Goal: Transaction & Acquisition: Purchase product/service

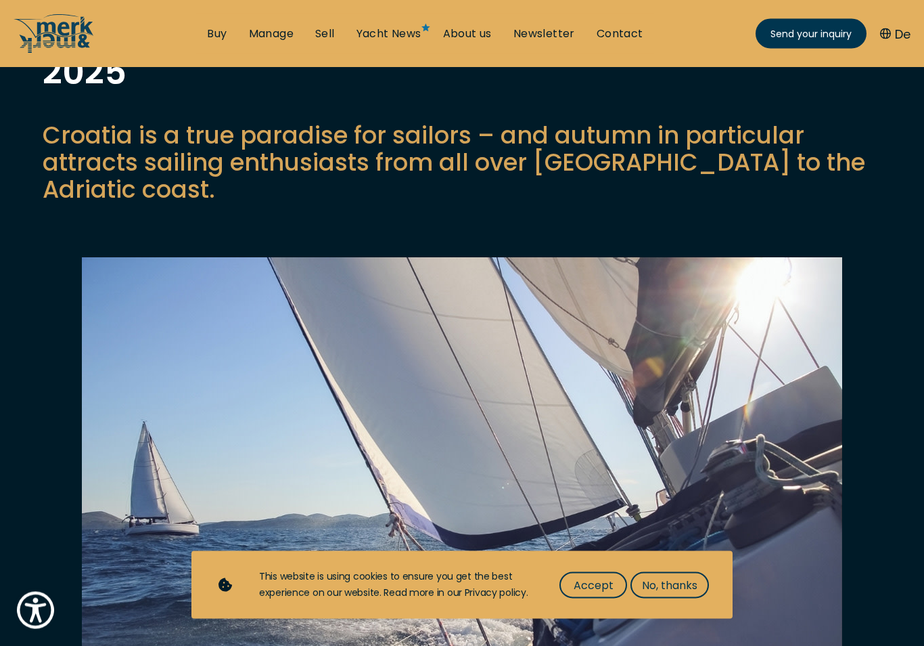
scroll to position [148, 0]
click at [594, 593] on span "Accept" at bounding box center [594, 584] width 40 height 17
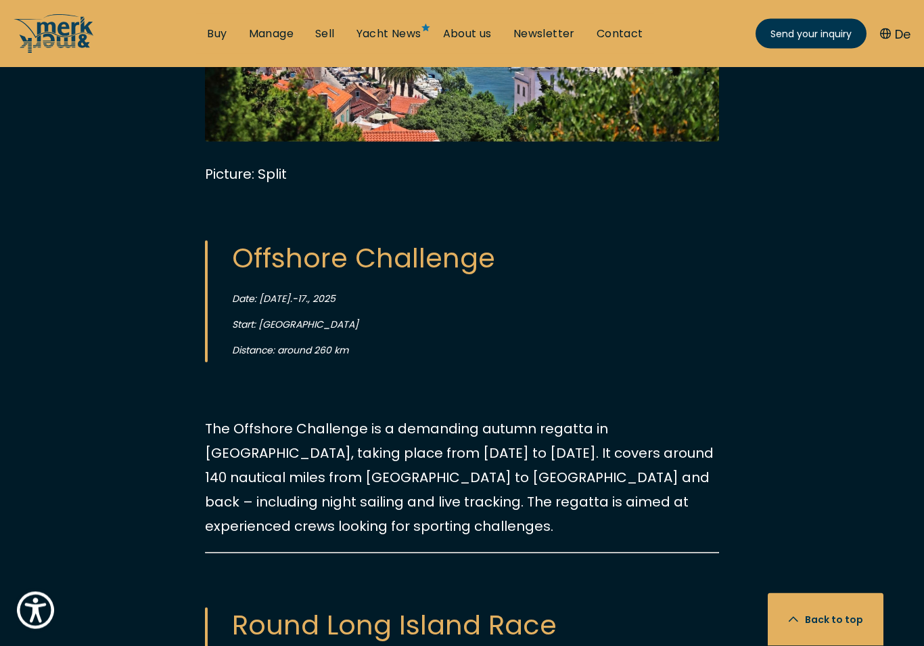
scroll to position [2532, 0]
click at [37, 501] on div "Croatia is a true paradise for sailors – and autumn in particular attracts sail…" at bounding box center [462, 110] width 924 height 3432
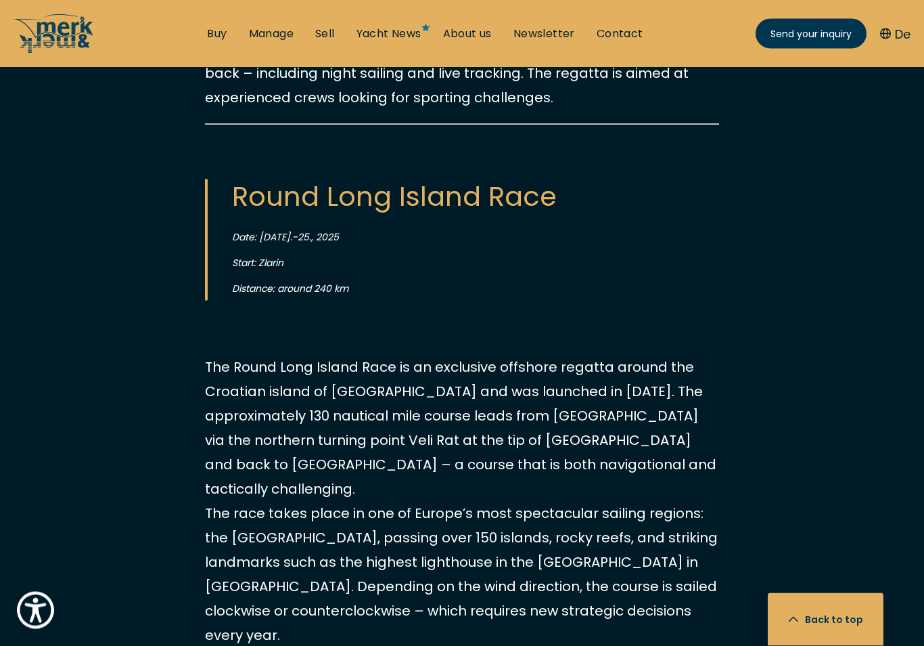
scroll to position [2960, 0]
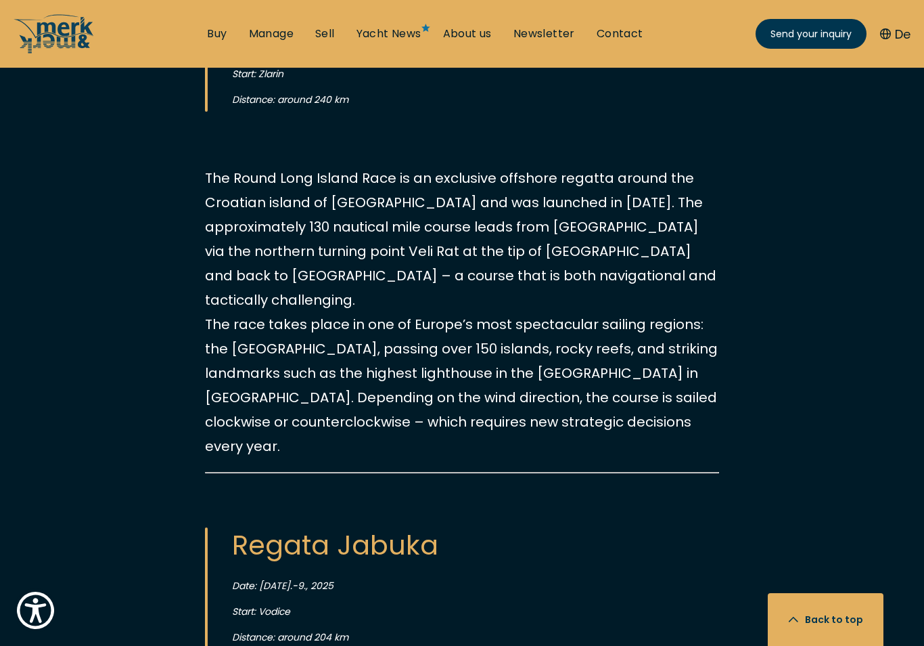
scroll to position [3148, 0]
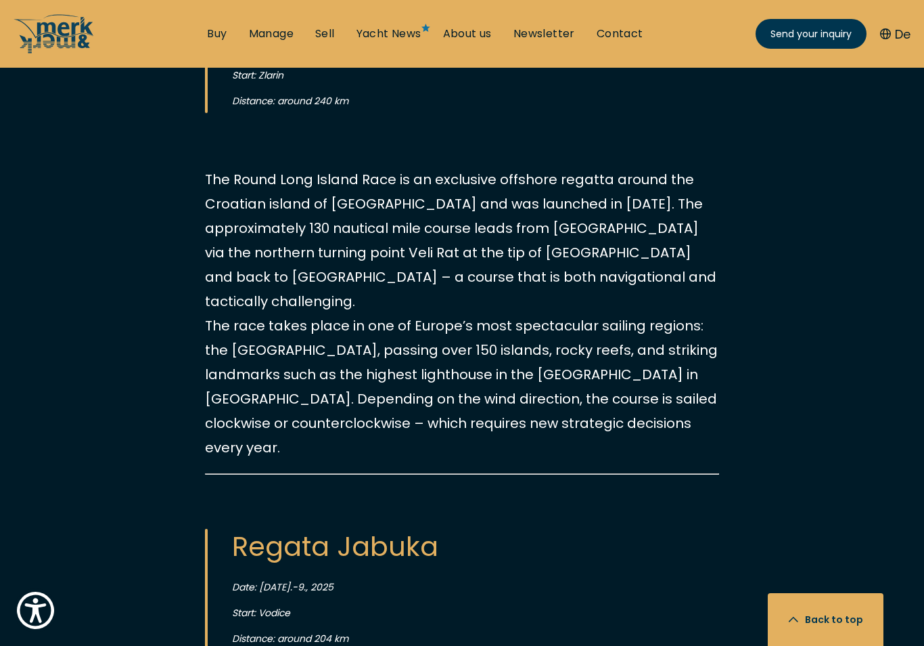
click at [209, 34] on link "Buy" at bounding box center [217, 33] width 20 height 15
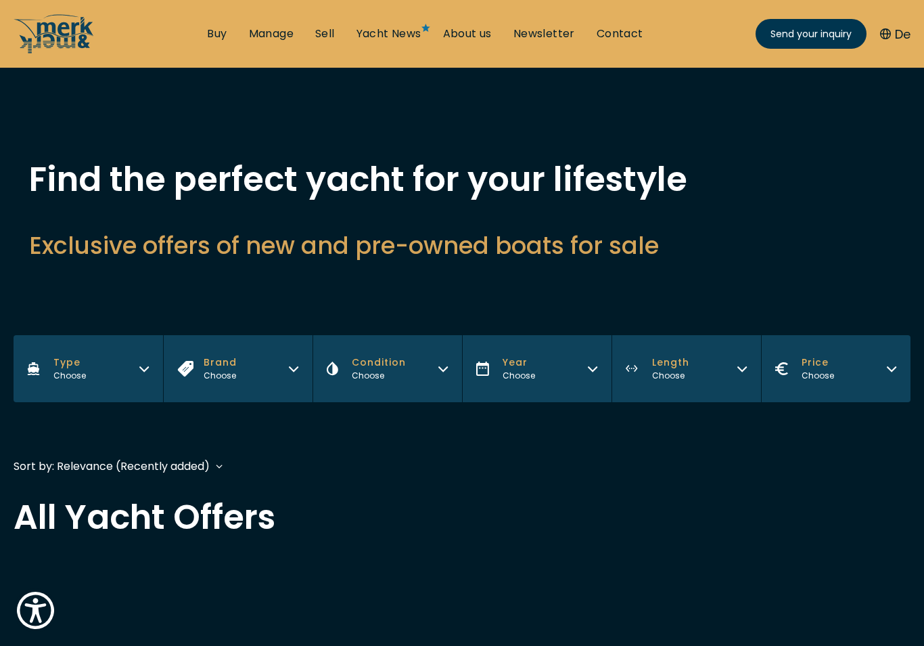
click at [139, 377] on button "Type Choose" at bounding box center [89, 368] width 150 height 67
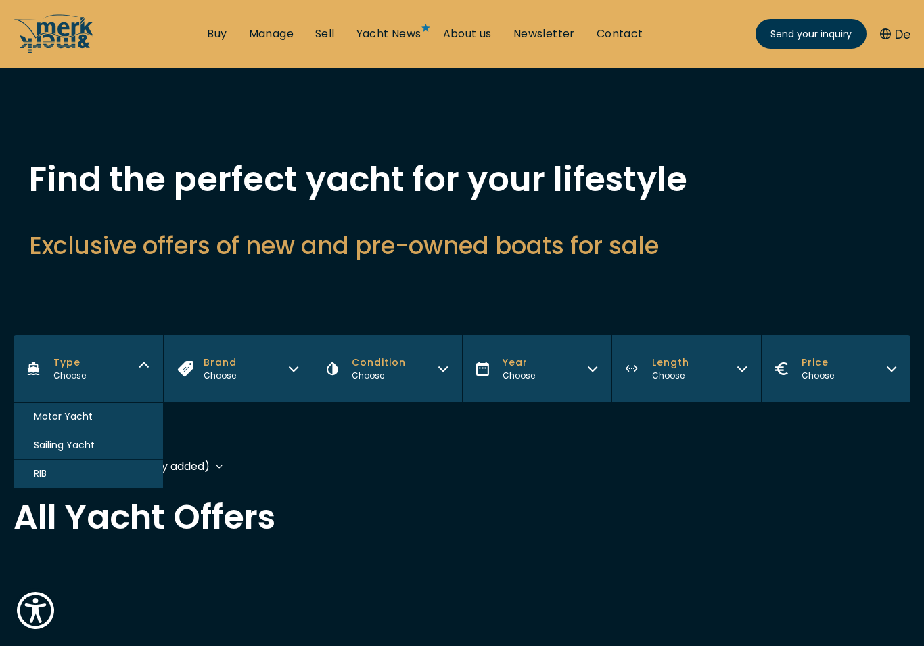
click at [37, 424] on span "Motor Yacht" at bounding box center [63, 416] width 59 height 14
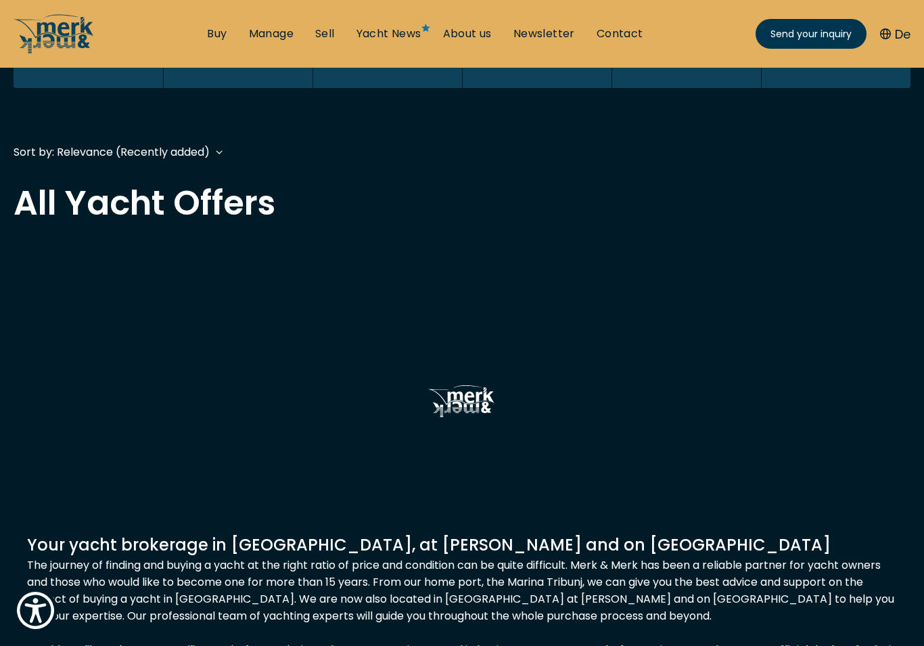
scroll to position [335, 0]
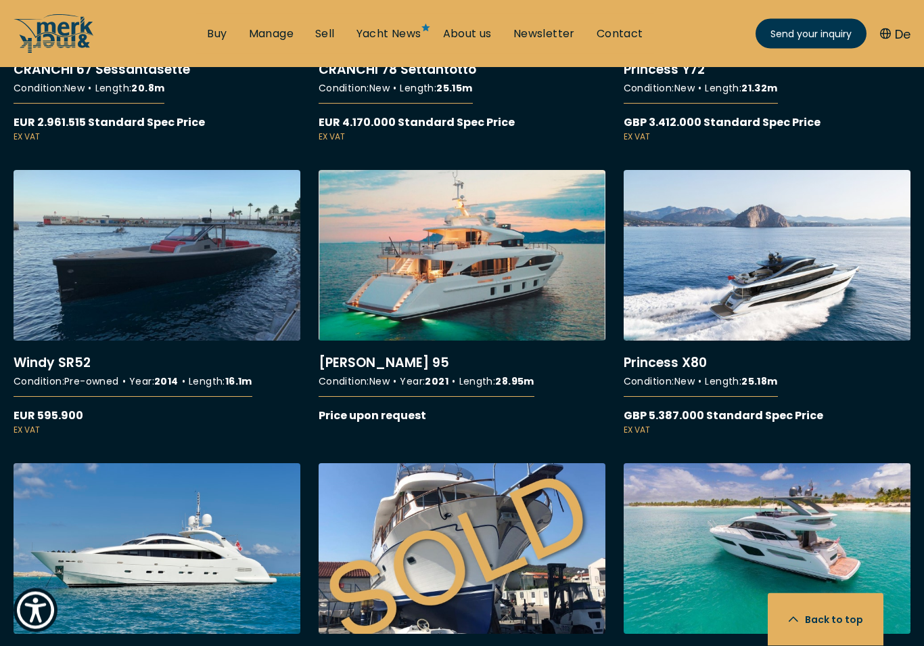
scroll to position [7220, 0]
click at [426, 307] on link "More details about [PERSON_NAME] 95" at bounding box center [462, 297] width 287 height 254
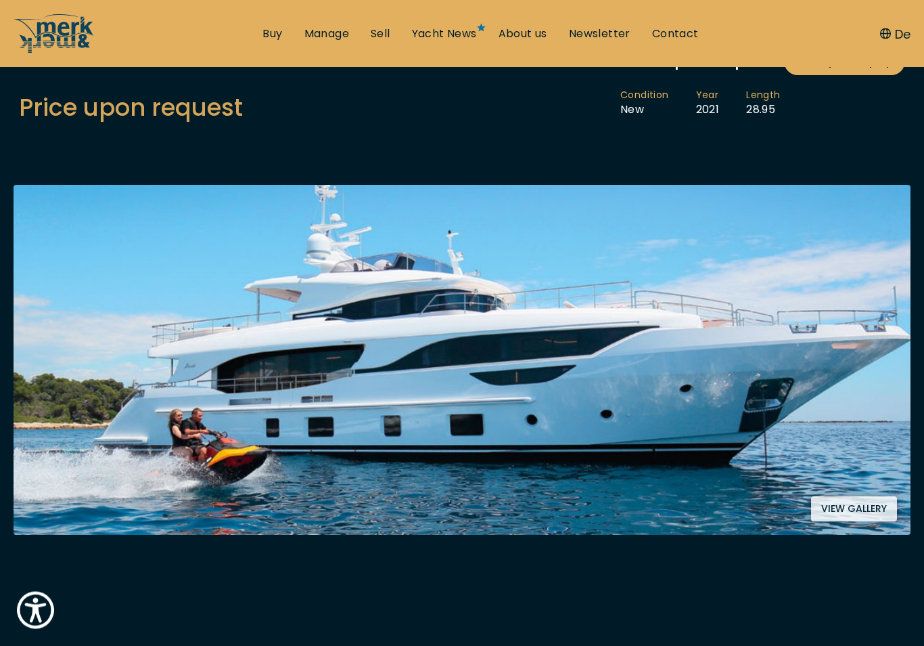
scroll to position [168, 0]
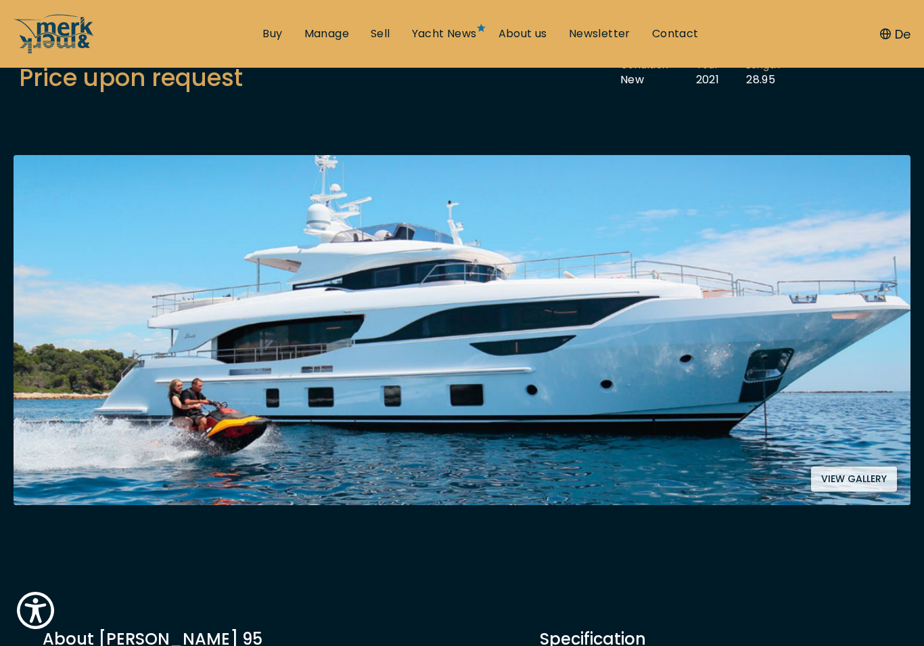
click at [857, 478] on button "View gallery" at bounding box center [854, 478] width 86 height 25
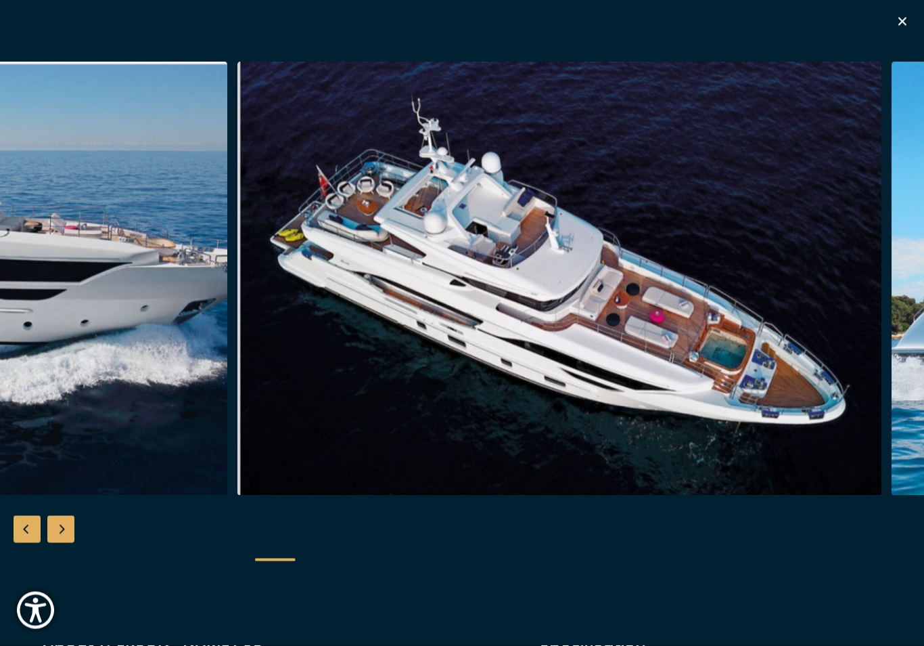
scroll to position [171, 0]
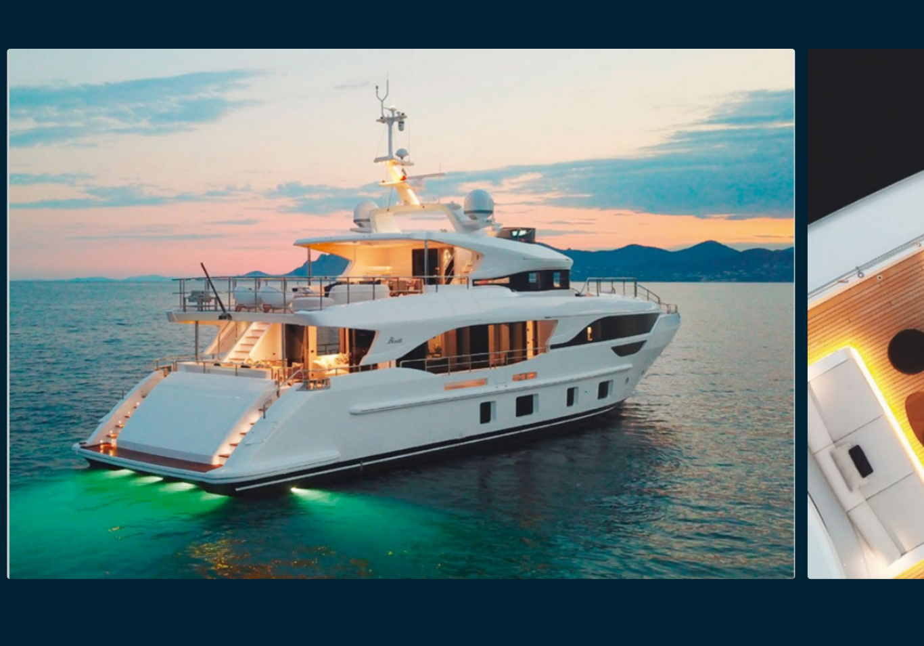
click at [104, 223] on img "button" at bounding box center [426, 278] width 645 height 433
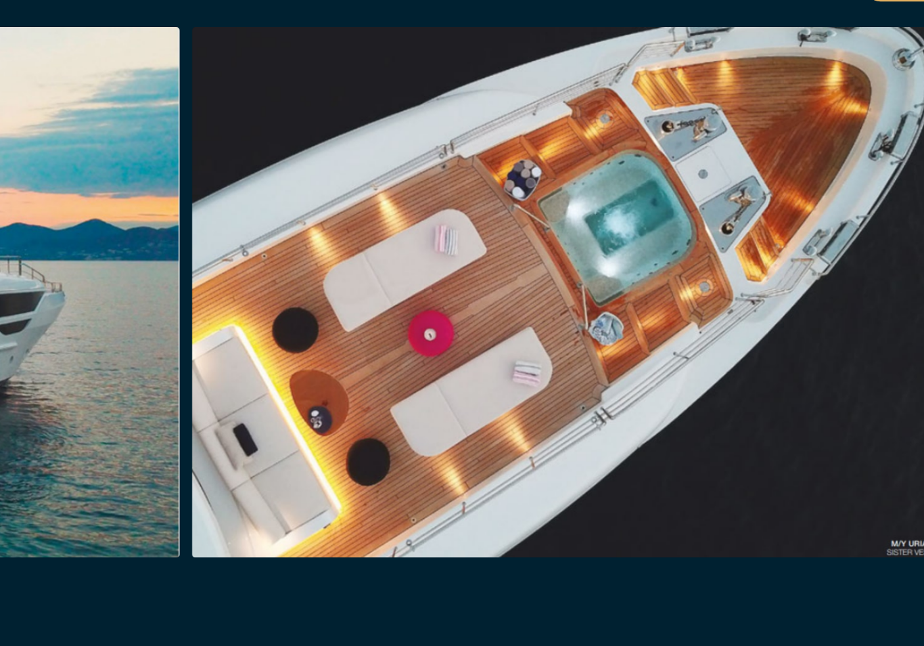
scroll to position [0, 0]
